Goal: Navigation & Orientation: Find specific page/section

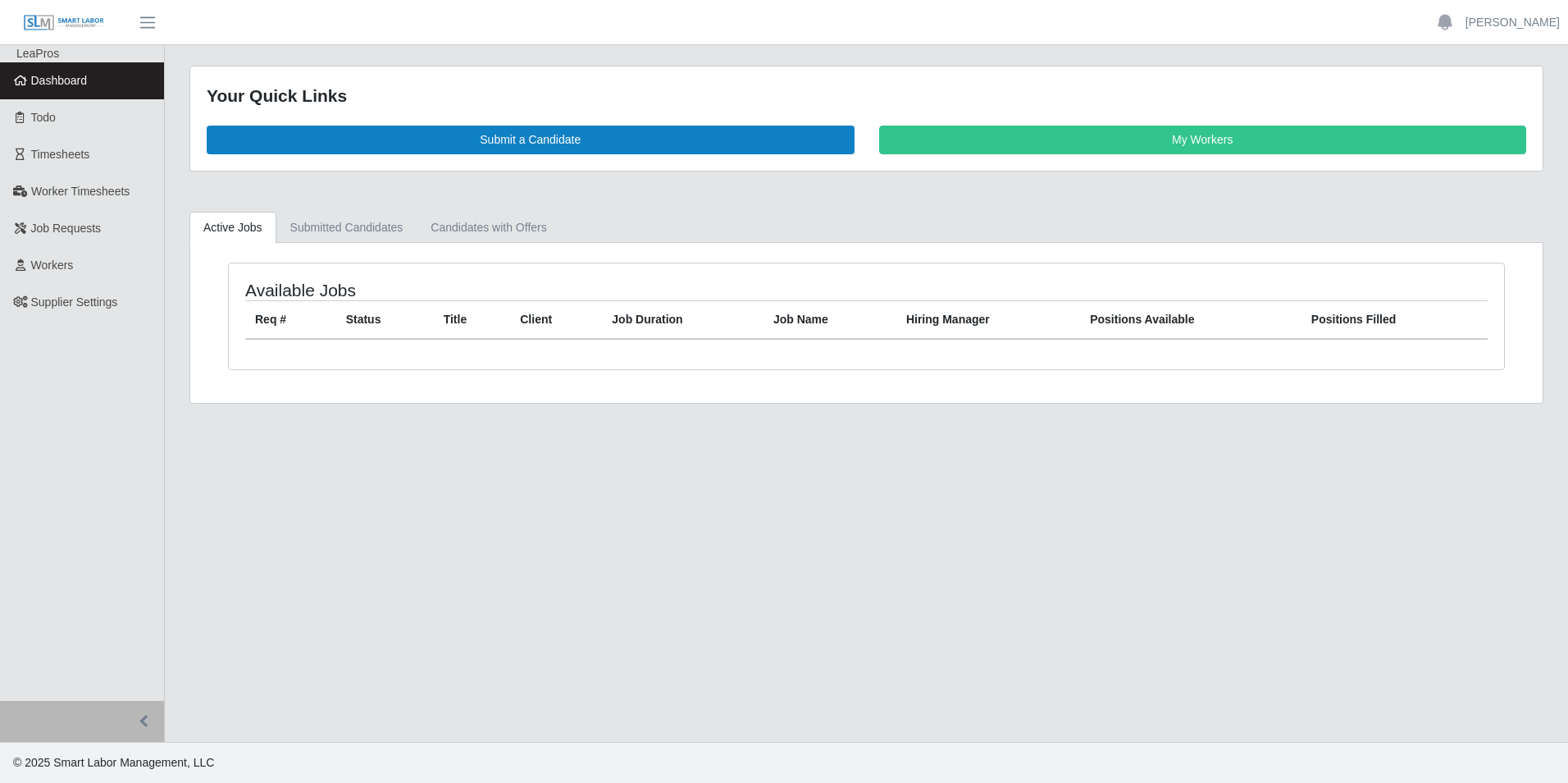
click at [46, 84] on span "Dashboard" at bounding box center [59, 80] width 57 height 13
click at [70, 84] on span "Dashboard" at bounding box center [59, 80] width 57 height 13
